Goal: Navigation & Orientation: Find specific page/section

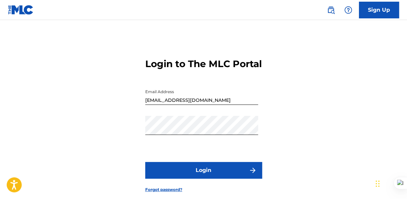
click at [205, 179] on button "Login" at bounding box center [203, 170] width 117 height 17
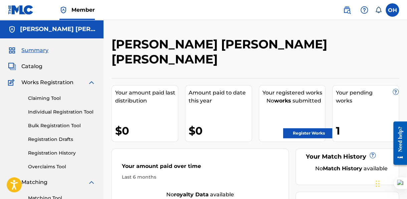
click at [28, 66] on span "Catalog" at bounding box center [31, 67] width 21 height 8
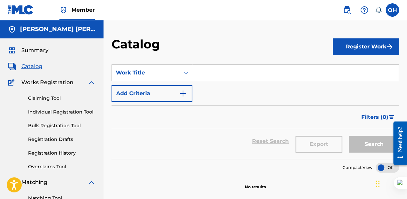
click at [64, 154] on link "Registration History" at bounding box center [62, 153] width 68 height 7
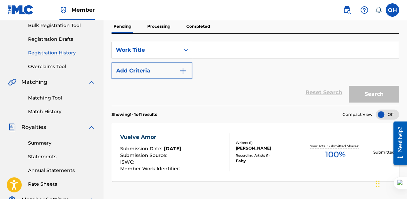
scroll to position [167, 0]
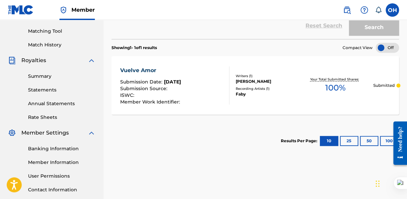
click at [39, 77] on link "Summary" at bounding box center [62, 76] width 68 height 7
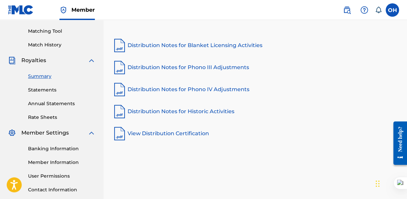
scroll to position [33, 0]
